Goal: Task Accomplishment & Management: Complete application form

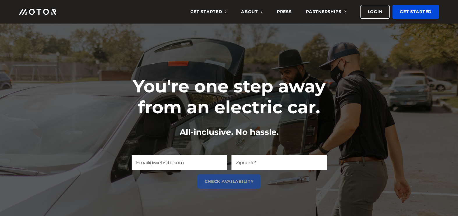
click at [44, 12] on img at bounding box center [37, 12] width 37 height 6
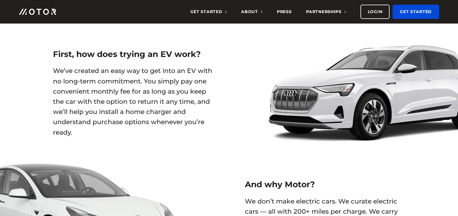
scroll to position [276, 0]
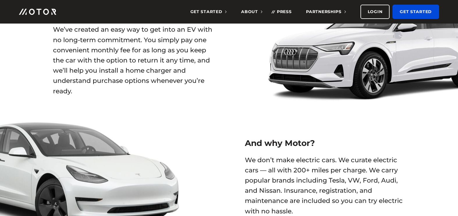
click at [285, 12] on link "Press" at bounding box center [284, 12] width 15 height 24
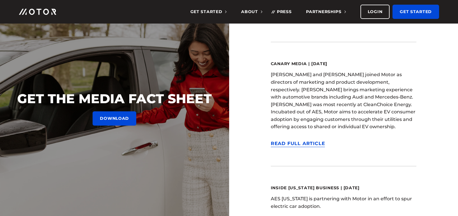
scroll to position [1995, 0]
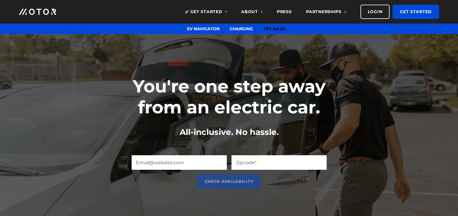
click at [209, 13] on span "Get Started" at bounding box center [208, 11] width 36 height 5
click at [277, 28] on link "Try an EV" at bounding box center [274, 28] width 22 height 5
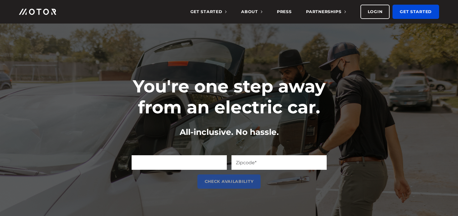
click at [197, 157] on input "Email (Required)" at bounding box center [179, 163] width 95 height 15
click at [255, 160] on input "Zip Code (Required)" at bounding box center [279, 163] width 95 height 15
click at [217, 162] on input "Email (Required)" at bounding box center [179, 163] width 95 height 15
type input "[EMAIL_ADDRESS][DOMAIN_NAME]"
type input "46227"
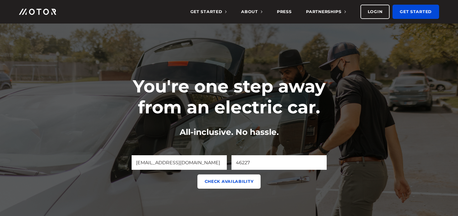
click at [219, 182] on input "Check Availability" at bounding box center [228, 182] width 63 height 14
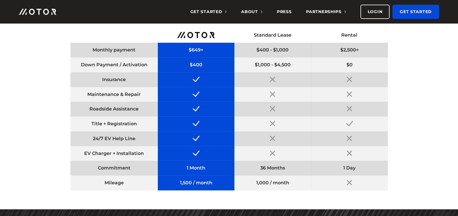
scroll to position [865, 0]
